Goal: Task Accomplishment & Management: Manage account settings

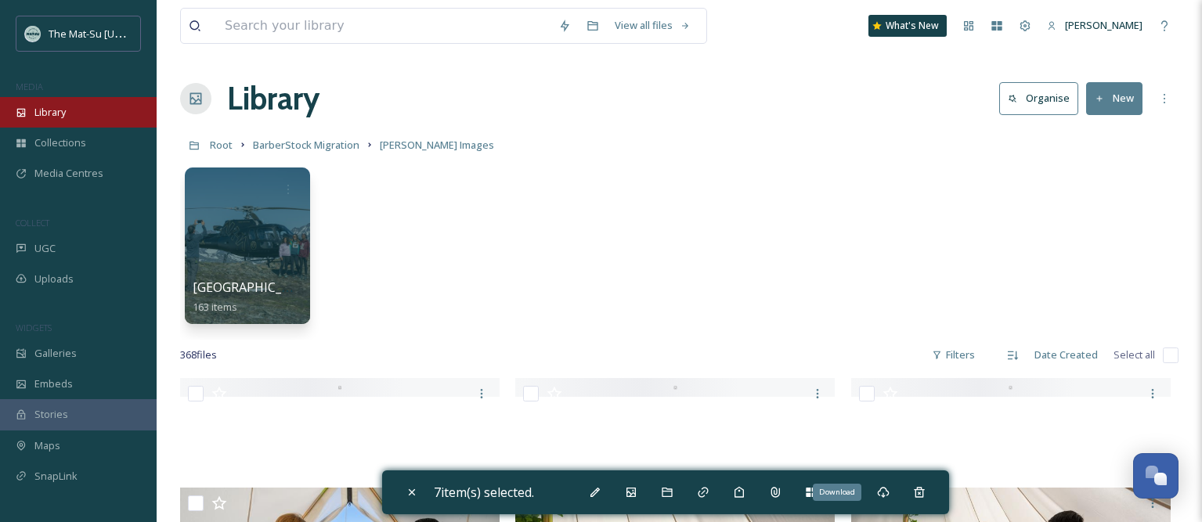
click at [70, 109] on div "Library" at bounding box center [78, 112] width 157 height 31
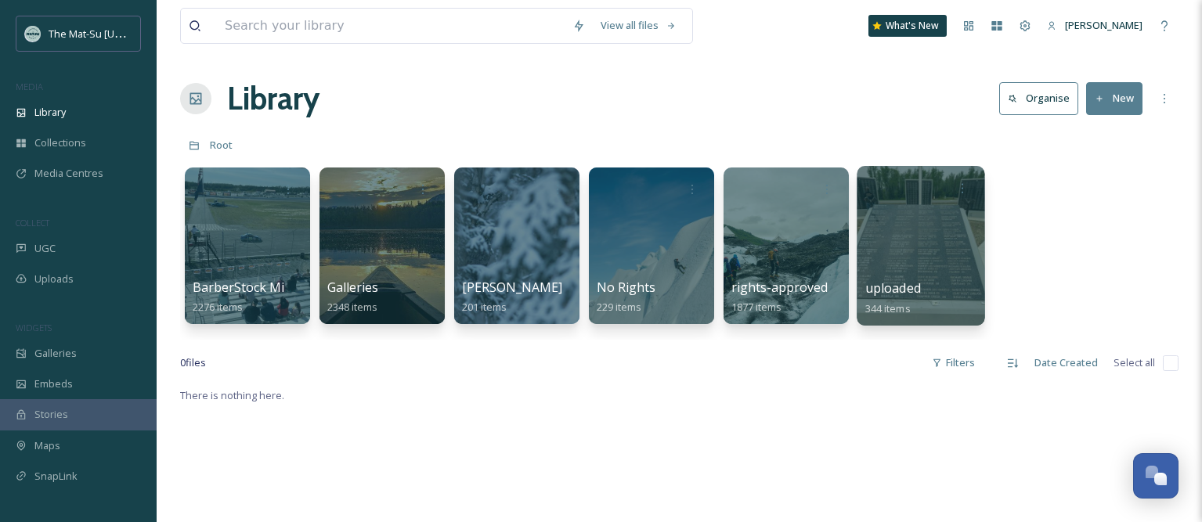
click at [933, 270] on div at bounding box center [921, 246] width 128 height 160
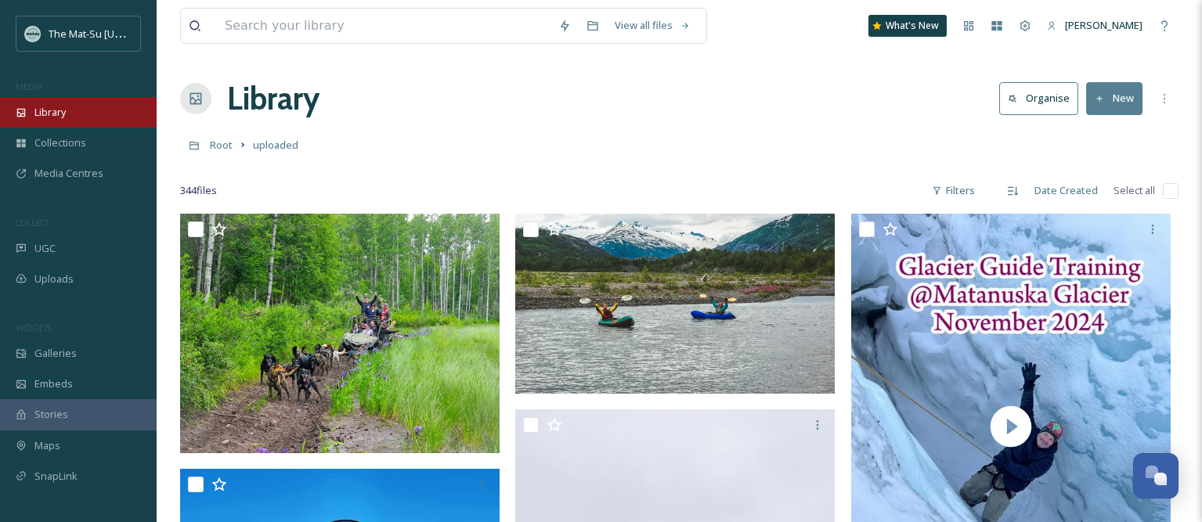
click at [63, 114] on span "Library" at bounding box center [49, 112] width 31 height 15
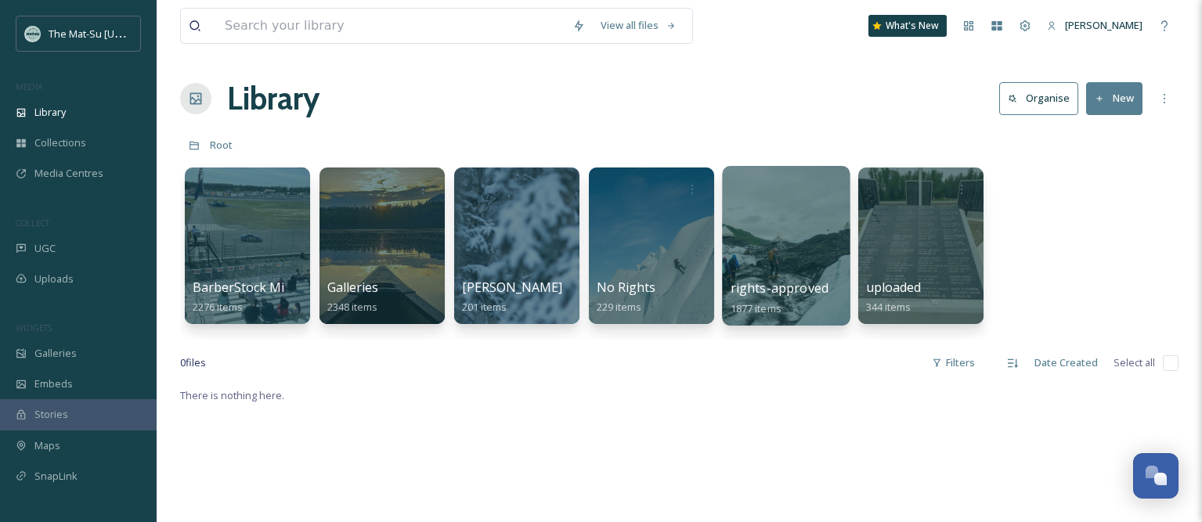
click at [788, 295] on span "rights-approved" at bounding box center [780, 288] width 98 height 17
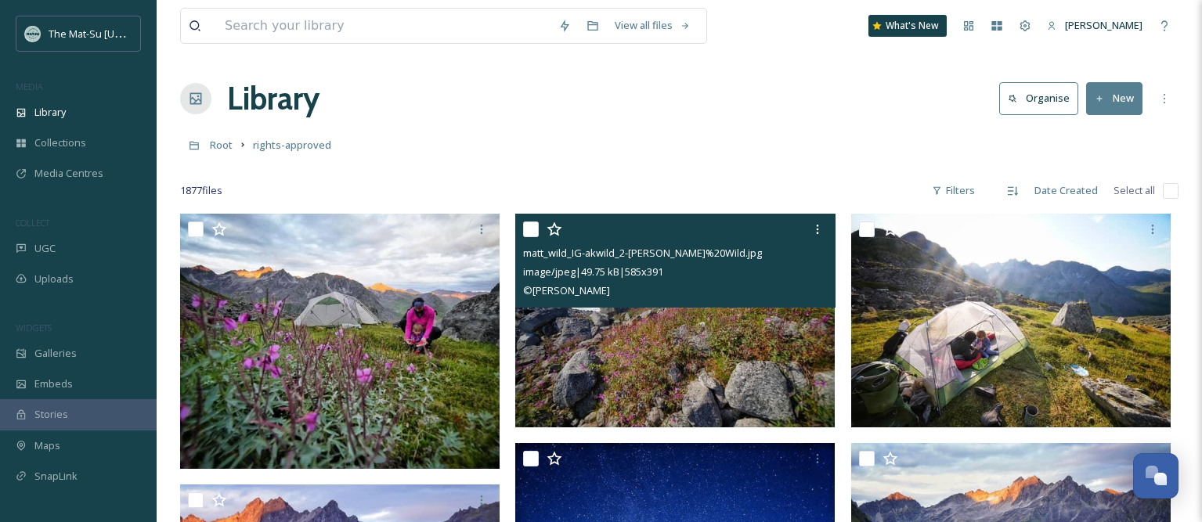
click at [529, 230] on input "checkbox" at bounding box center [531, 230] width 16 height 16
checkbox input "true"
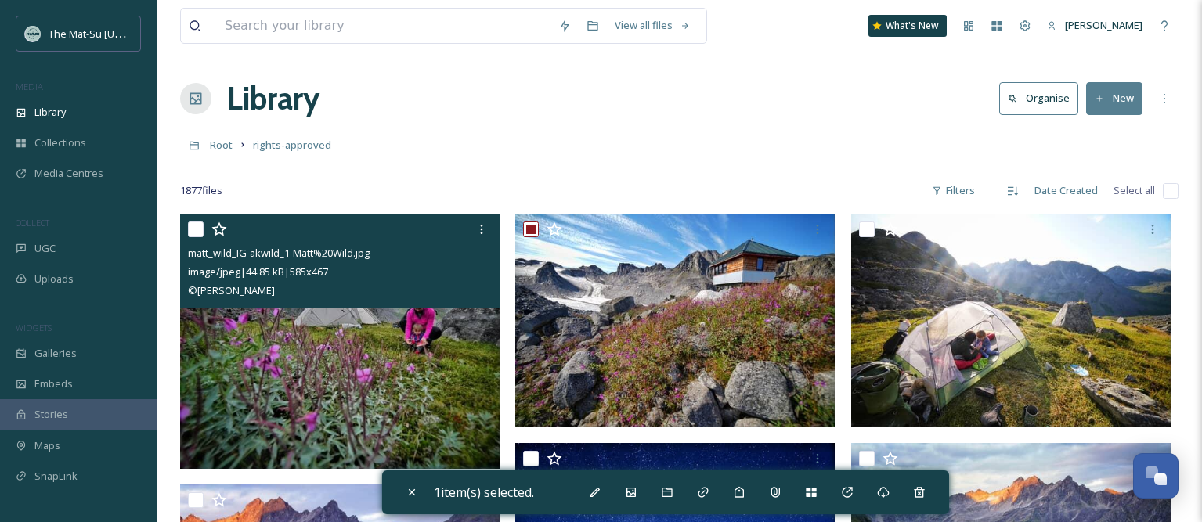
click at [191, 229] on input "checkbox" at bounding box center [196, 230] width 16 height 16
checkbox input "true"
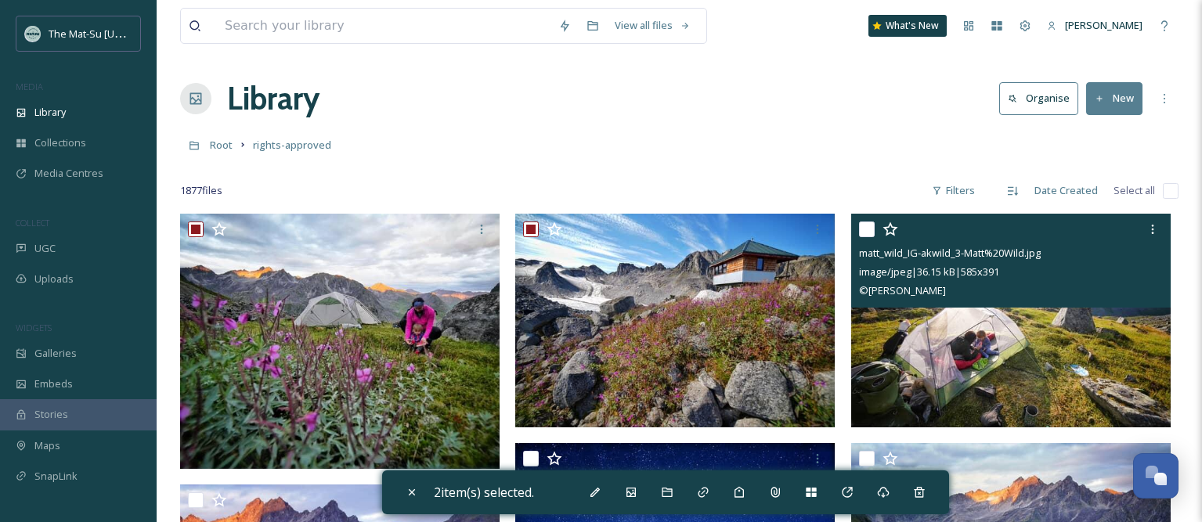
click at [861, 230] on input "checkbox" at bounding box center [867, 230] width 16 height 16
checkbox input "true"
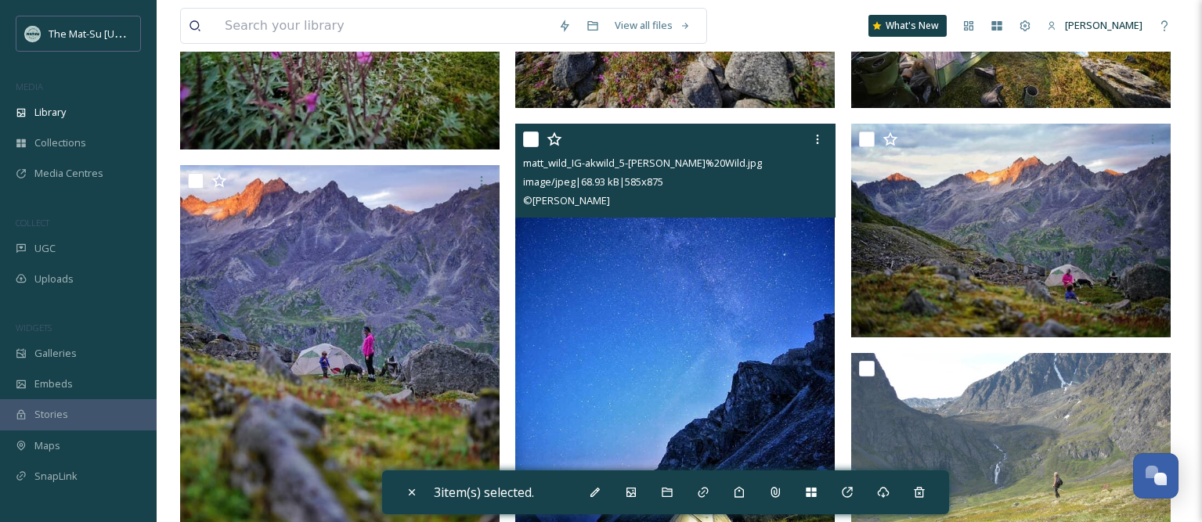
scroll to position [335, 0]
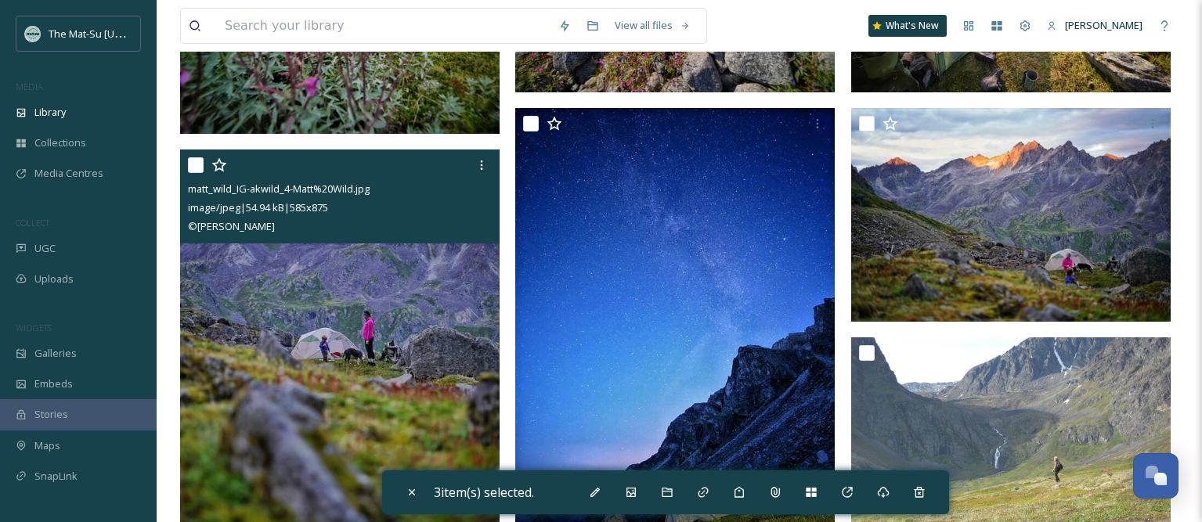
click at [195, 162] on input "checkbox" at bounding box center [196, 165] width 16 height 16
checkbox input "true"
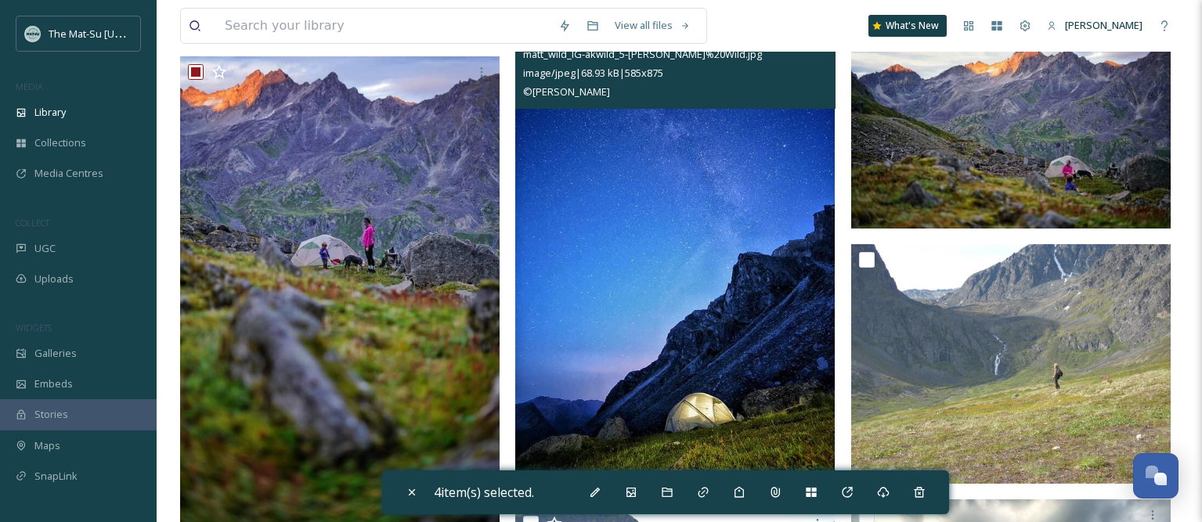
scroll to position [381, 0]
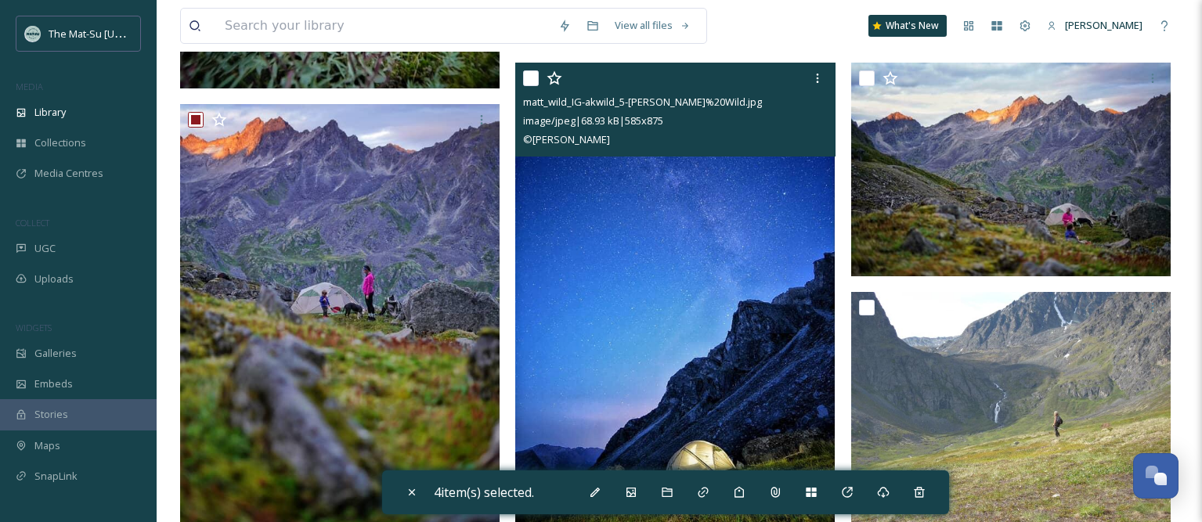
click at [532, 79] on input "checkbox" at bounding box center [531, 78] width 16 height 16
checkbox input "true"
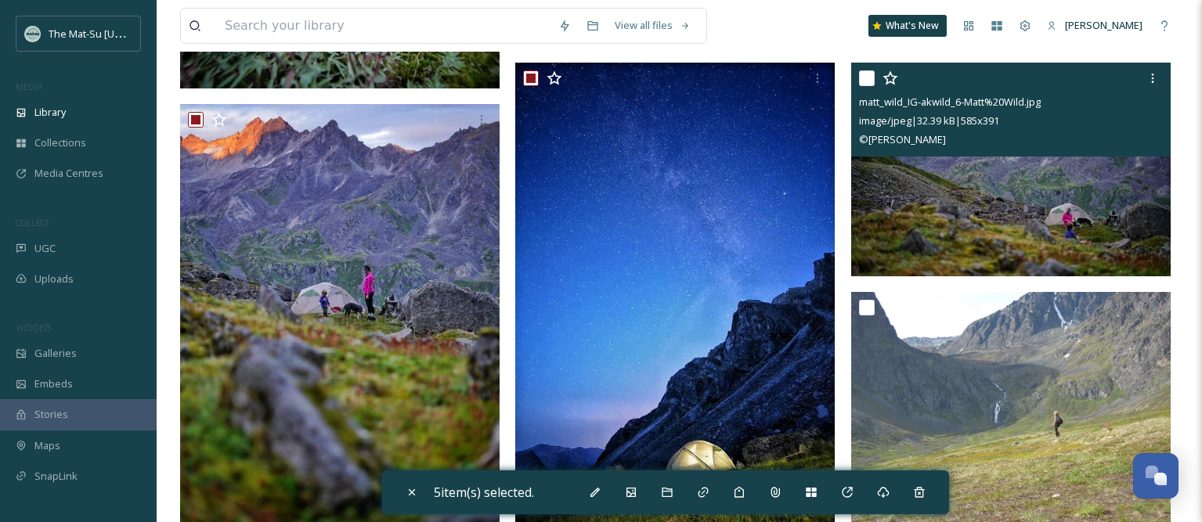
click at [864, 79] on input "checkbox" at bounding box center [867, 78] width 16 height 16
checkbox input "true"
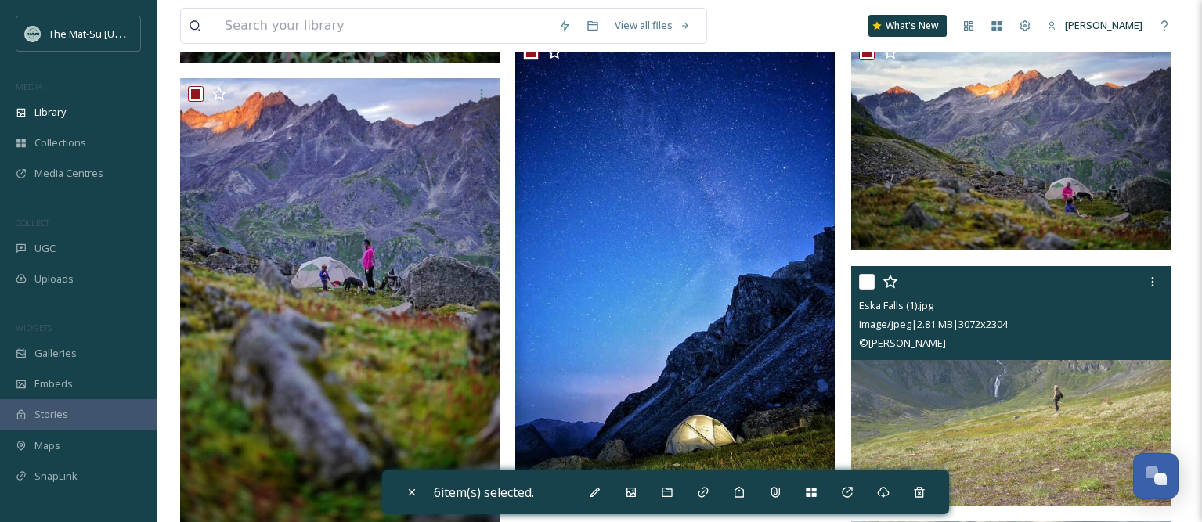
scroll to position [407, 0]
click at [865, 273] on input "checkbox" at bounding box center [867, 281] width 16 height 16
checkbox input "true"
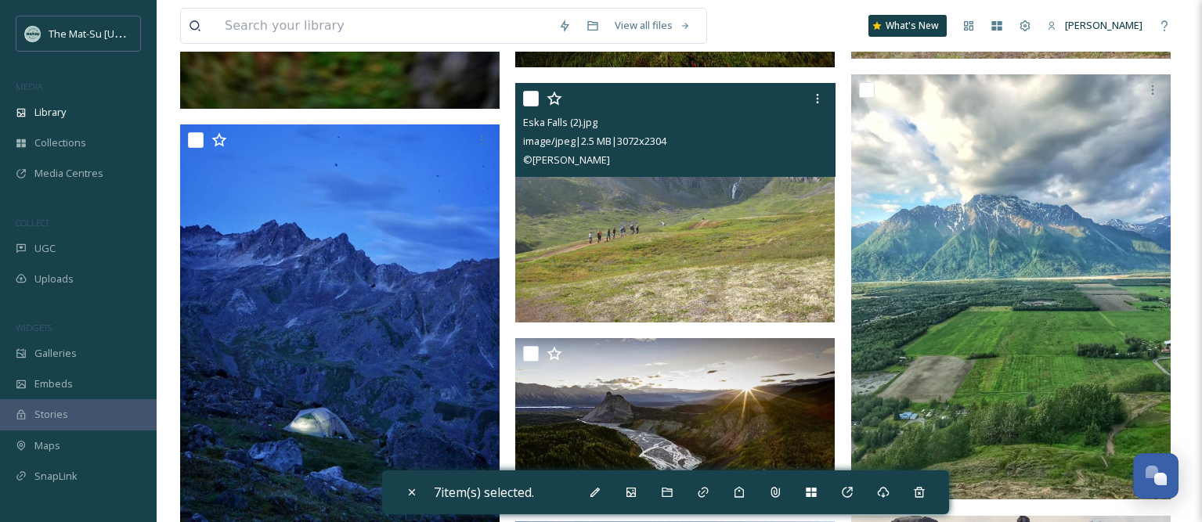
scroll to position [853, 0]
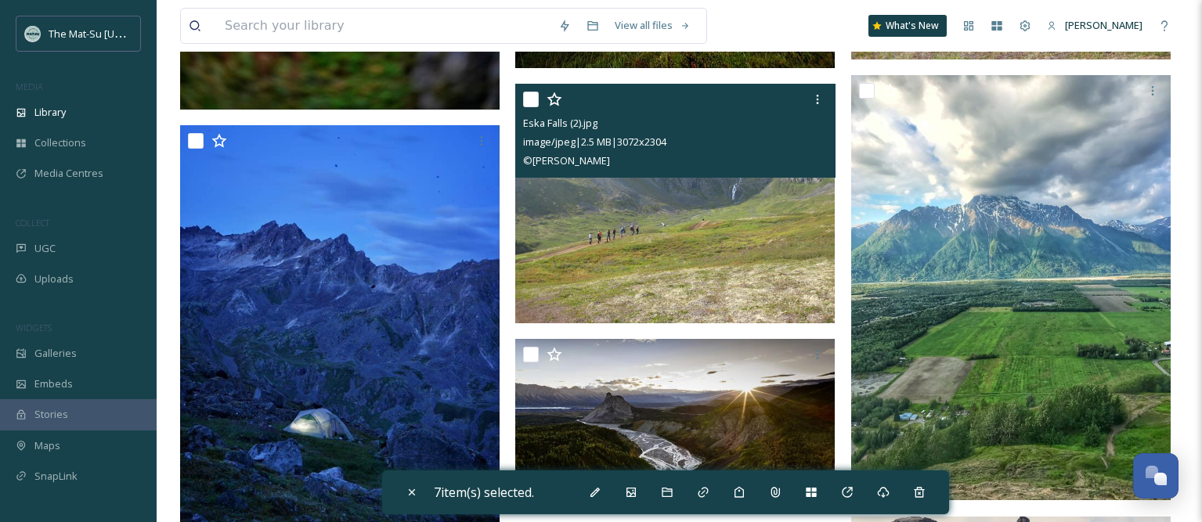
click at [533, 103] on input "checkbox" at bounding box center [531, 100] width 16 height 16
checkbox input "true"
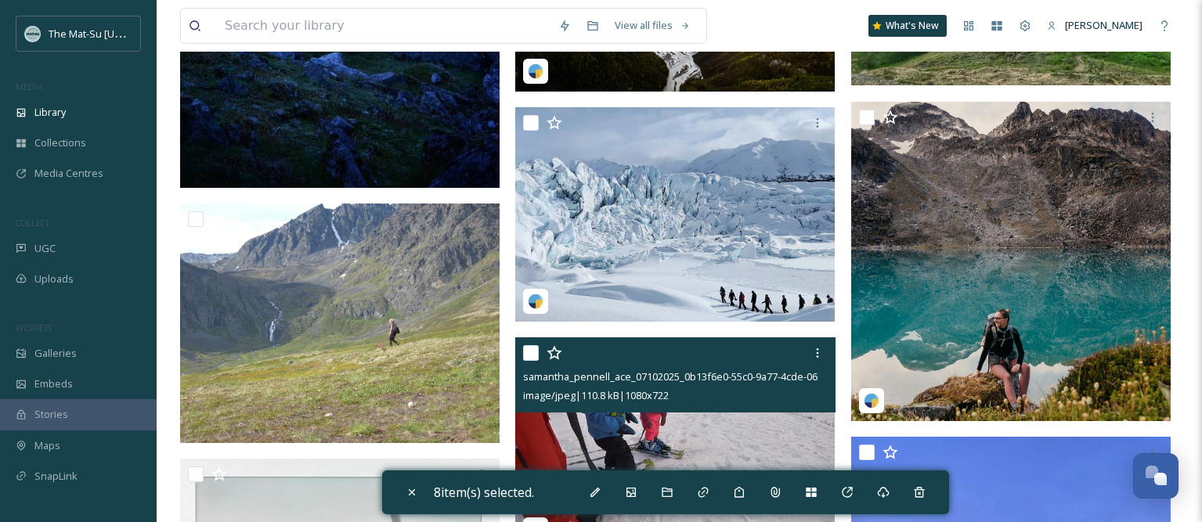
scroll to position [1286, 0]
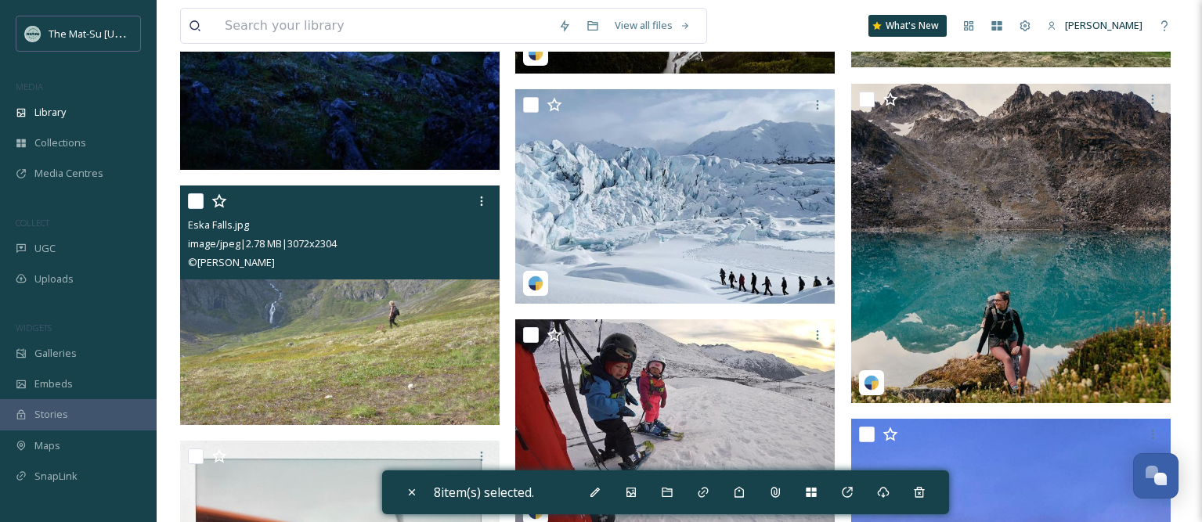
click at [200, 204] on input "checkbox" at bounding box center [196, 201] width 16 height 16
checkbox input "true"
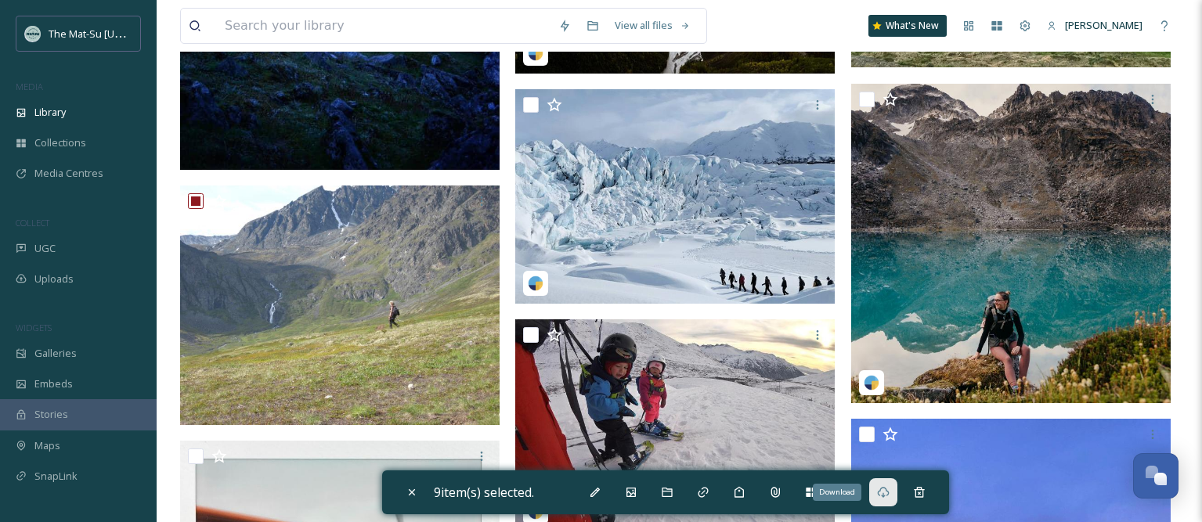
click at [886, 496] on icon at bounding box center [883, 492] width 12 height 11
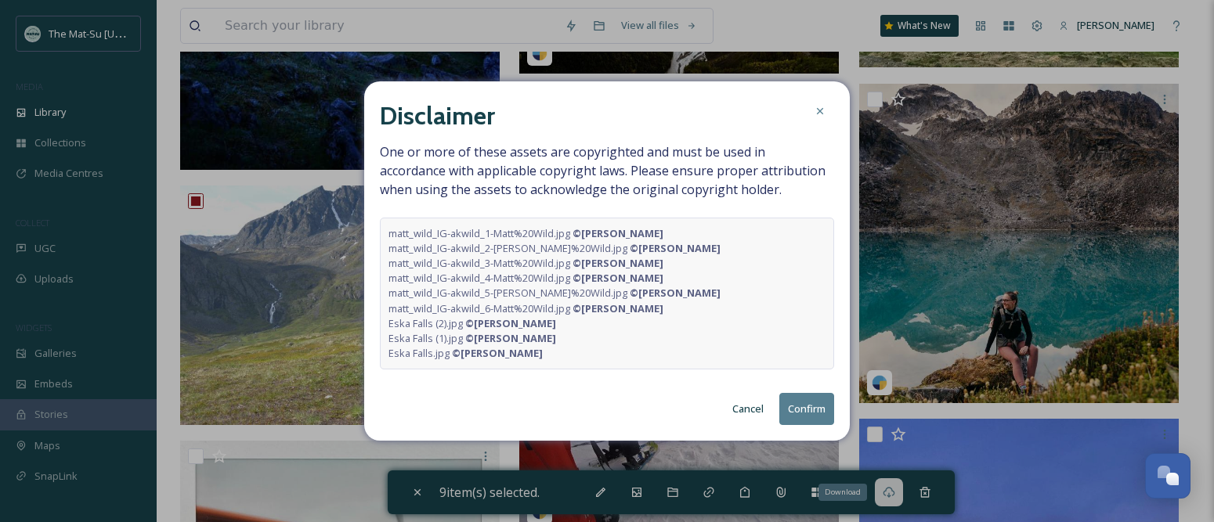
click at [795, 405] on button "Confirm" at bounding box center [806, 409] width 55 height 32
